Goal: Complete application form

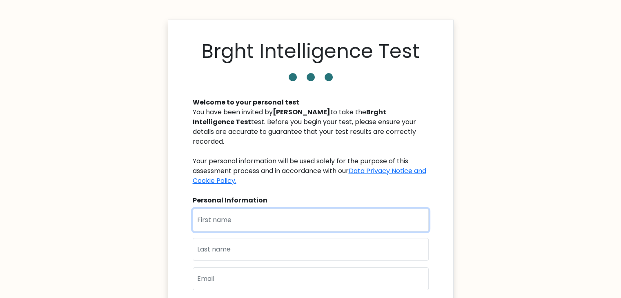
click at [320, 210] on input "text" at bounding box center [311, 220] width 236 height 23
type input "[PERSON_NAME]"
click at [288, 242] on input "text" at bounding box center [311, 249] width 236 height 23
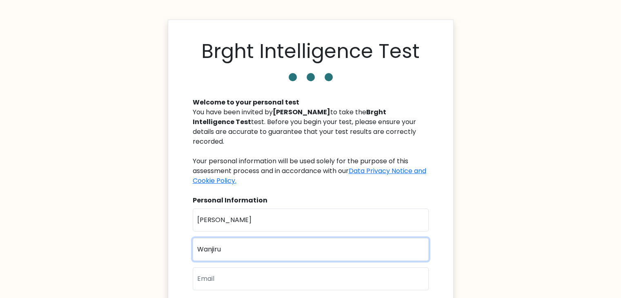
type input "Wanjiru"
click at [203, 216] on input "[PERSON_NAME]" at bounding box center [311, 220] width 236 height 23
type input "[PERSON_NAME]"
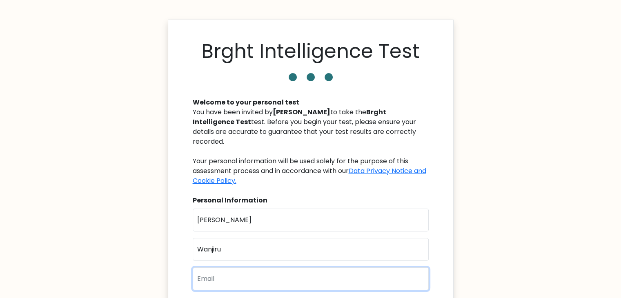
click at [214, 278] on input "email" at bounding box center [311, 279] width 236 height 23
type input "[EMAIL_ADDRESS][DOMAIN_NAME]"
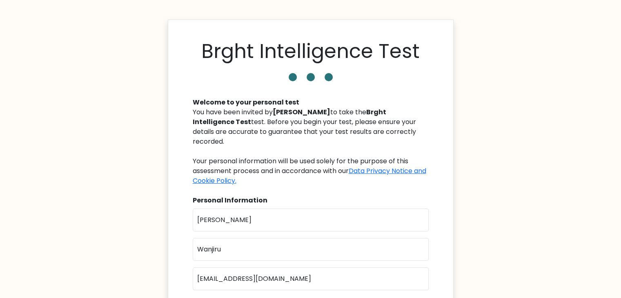
click at [512, 238] on body "Brght Intelligence Test Welcome to your personal test You have been invited by …" at bounding box center [310, 234] width 621 height 469
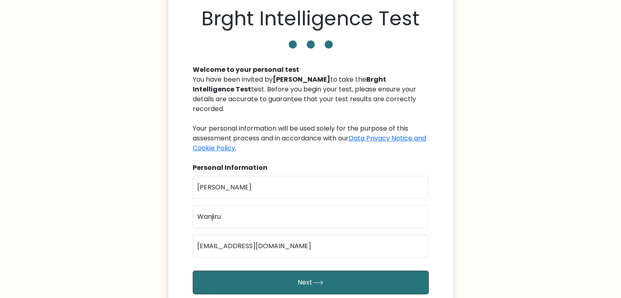
scroll to position [49, 0]
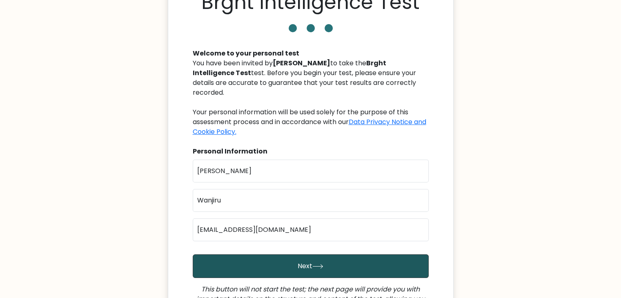
click at [319, 255] on button "Next" at bounding box center [311, 267] width 236 height 24
